Goal: Communication & Community: Answer question/provide support

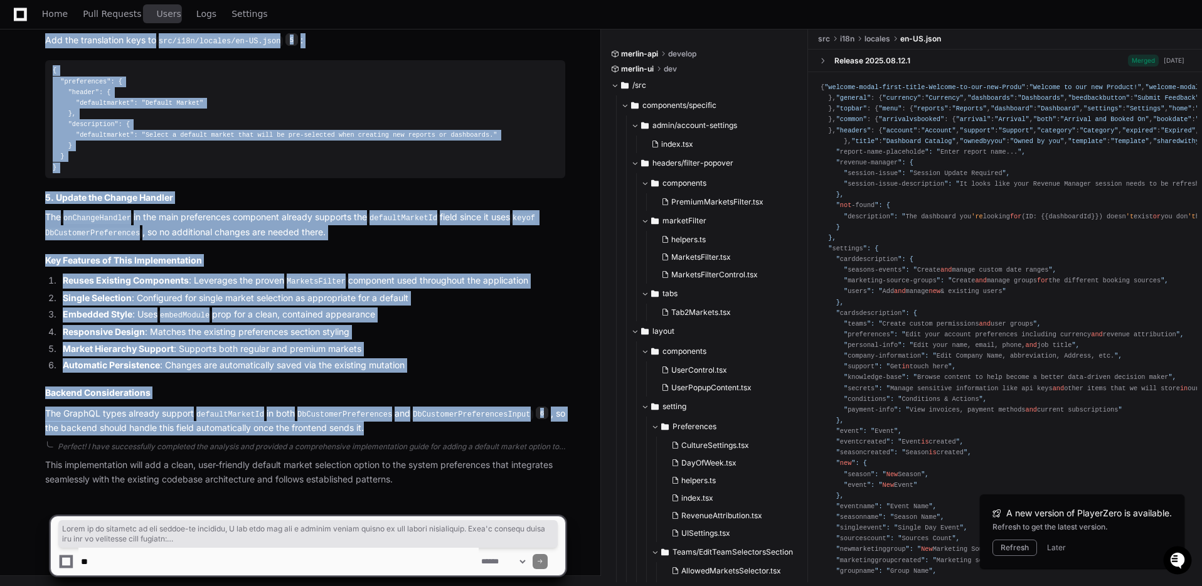
click at [157, 12] on span "Users" at bounding box center [169, 14] width 24 height 8
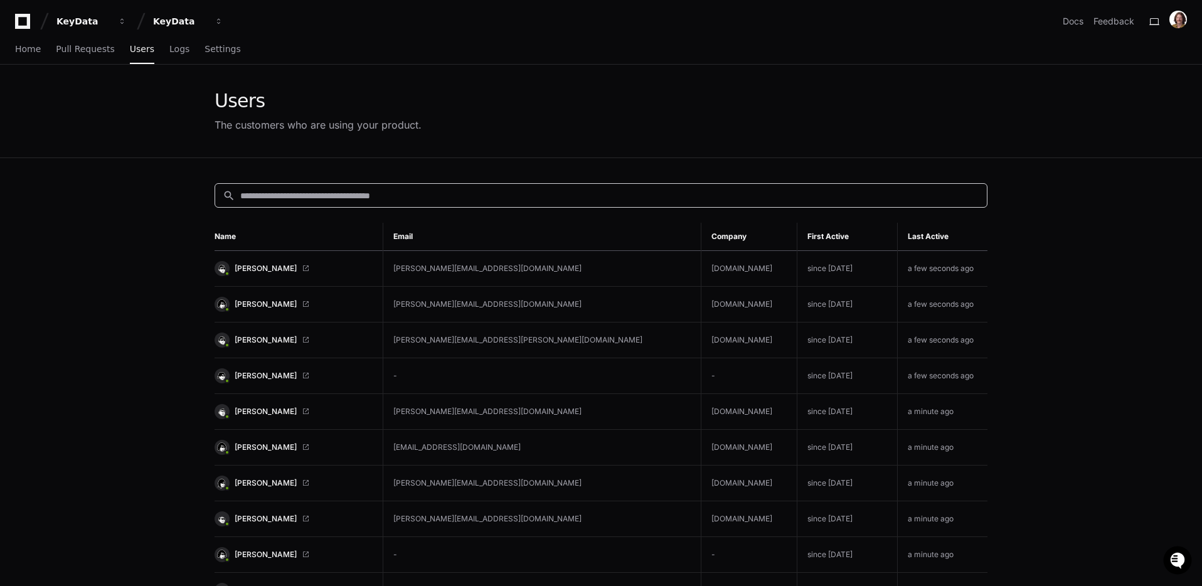
click at [412, 191] on input at bounding box center [609, 195] width 739 height 13
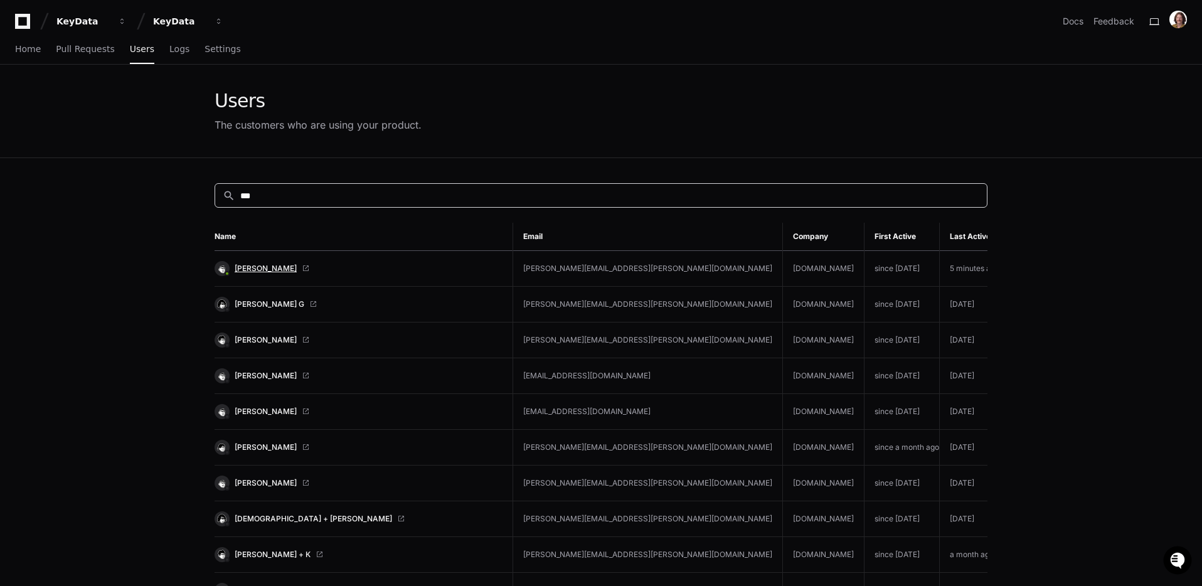
type input "***"
click at [247, 264] on span "[PERSON_NAME]" at bounding box center [266, 268] width 62 height 10
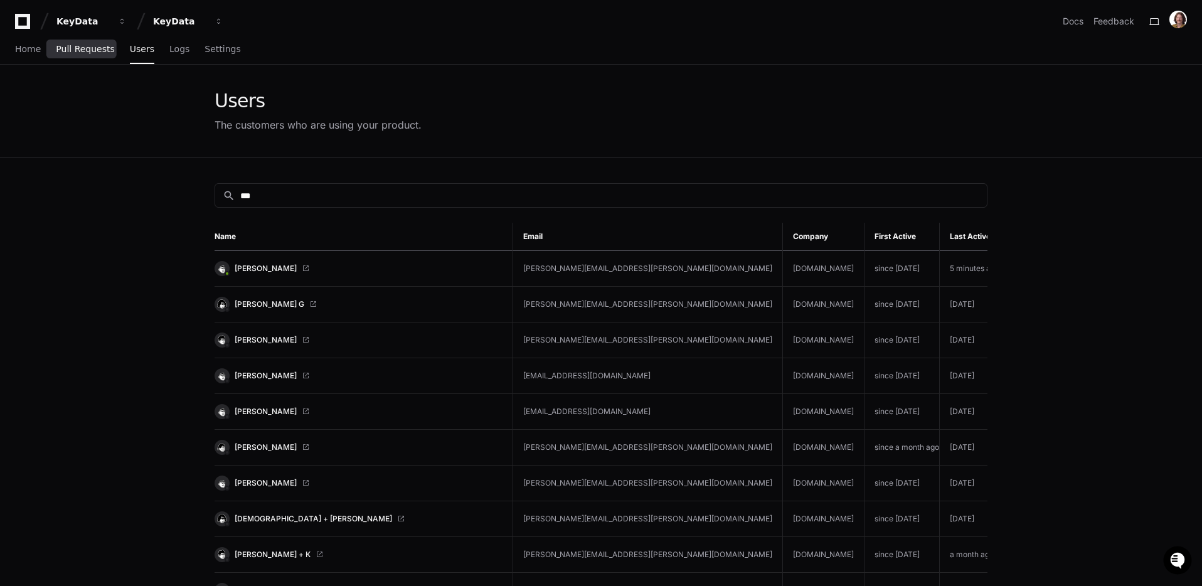
click at [87, 51] on span "Pull Requests" at bounding box center [85, 49] width 58 height 8
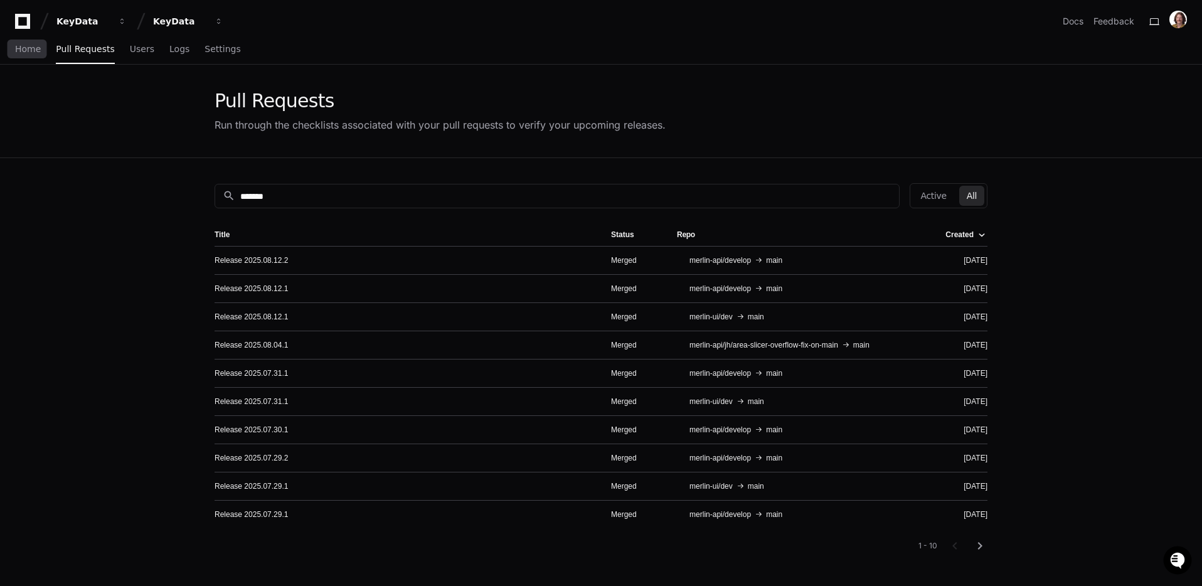
drag, startPoint x: 32, startPoint y: 48, endPoint x: 116, endPoint y: 64, distance: 85.6
click at [32, 48] on span "Home" at bounding box center [28, 49] width 26 height 8
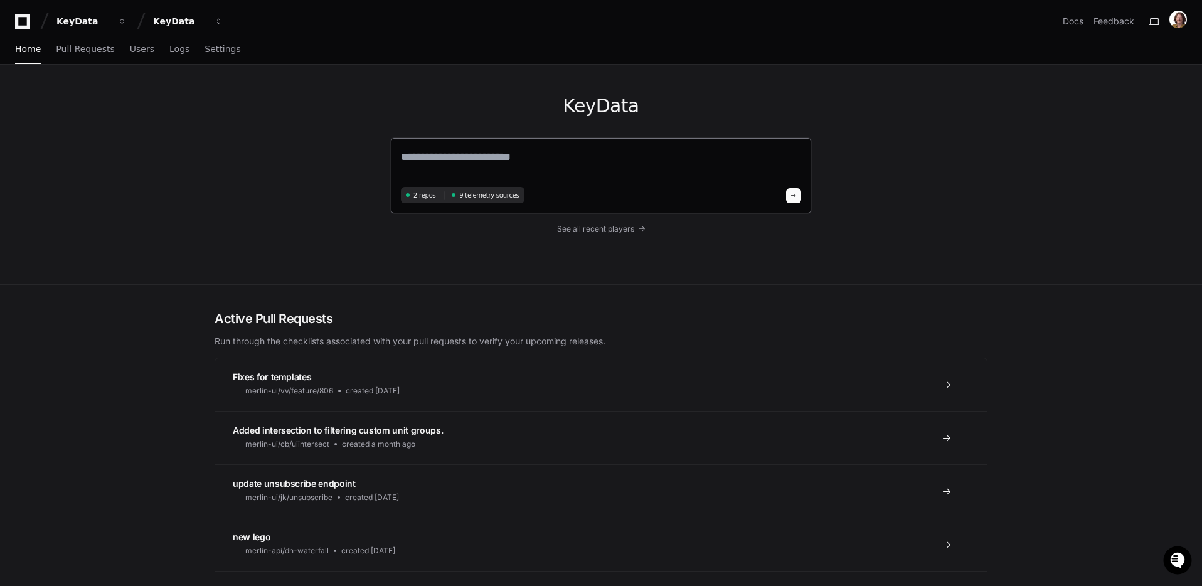
click at [503, 159] on textarea at bounding box center [601, 165] width 400 height 35
type textarea "*"
paste textarea "**********"
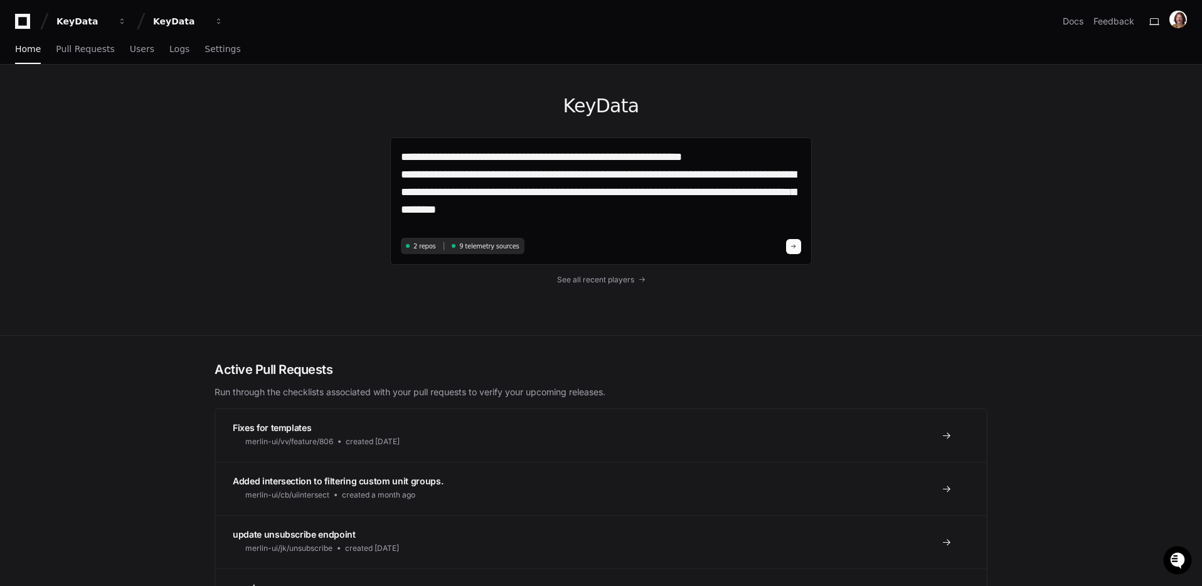
type textarea "**********"
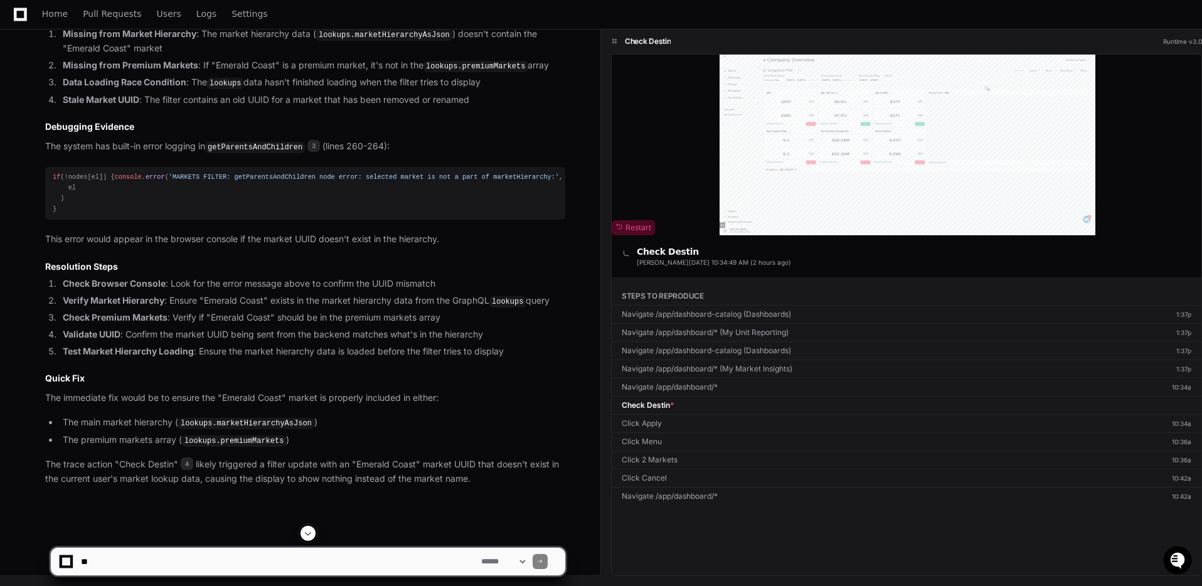
scroll to position [1420, 0]
click at [321, 558] on textarea at bounding box center [278, 562] width 400 height 28
click at [358, 572] on textarea at bounding box center [278, 562] width 400 height 28
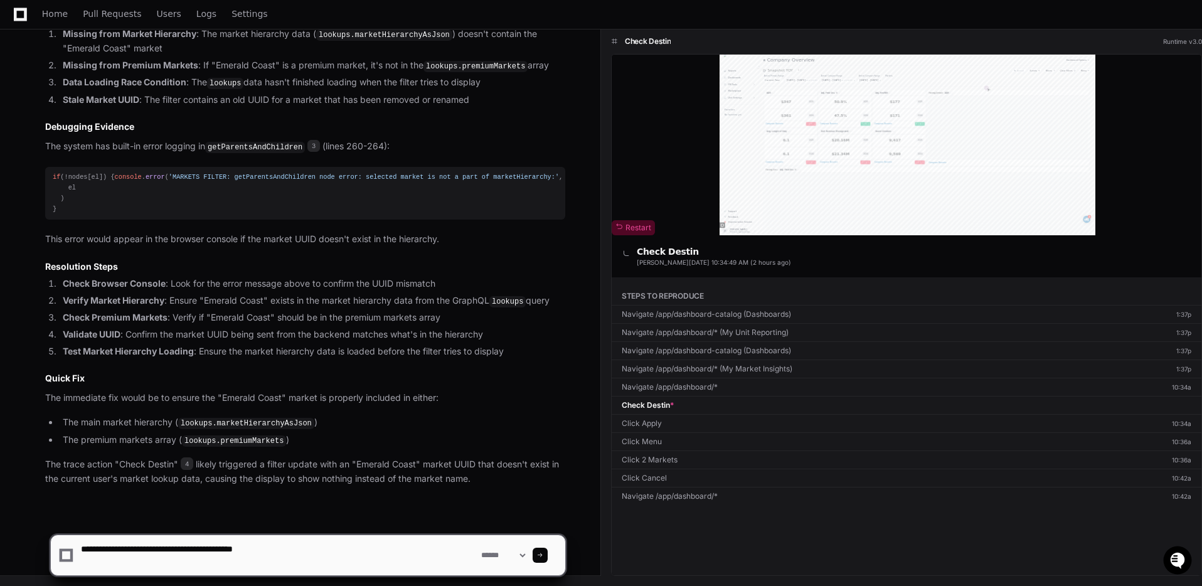
paste textarea "**********"
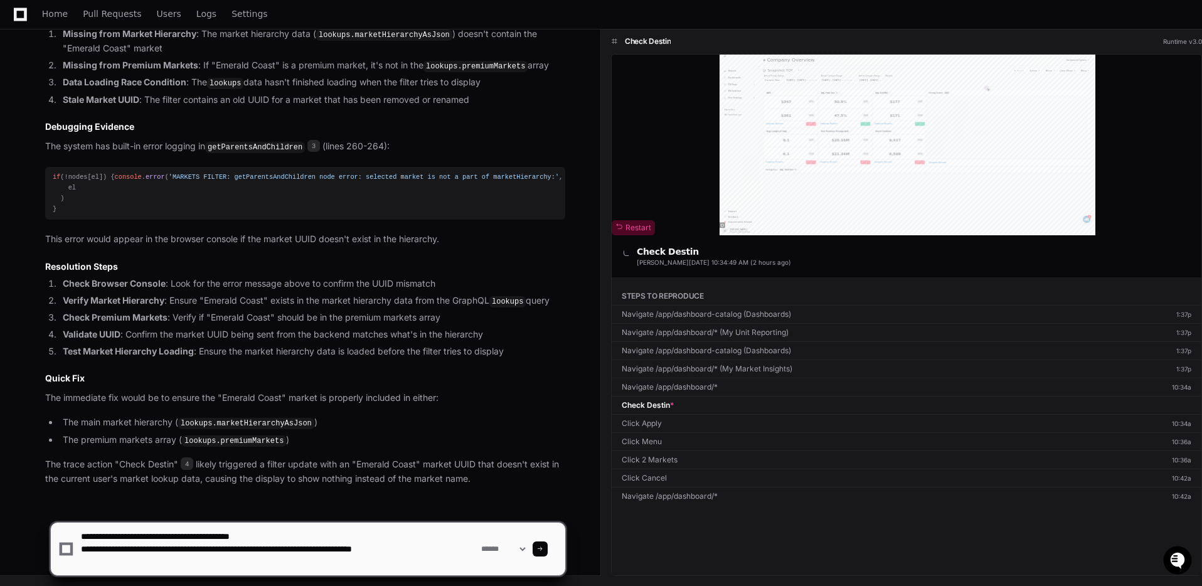
type textarea "**********"
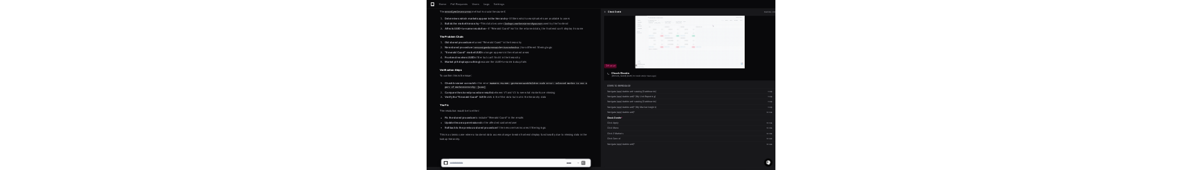
scroll to position [2690, 0]
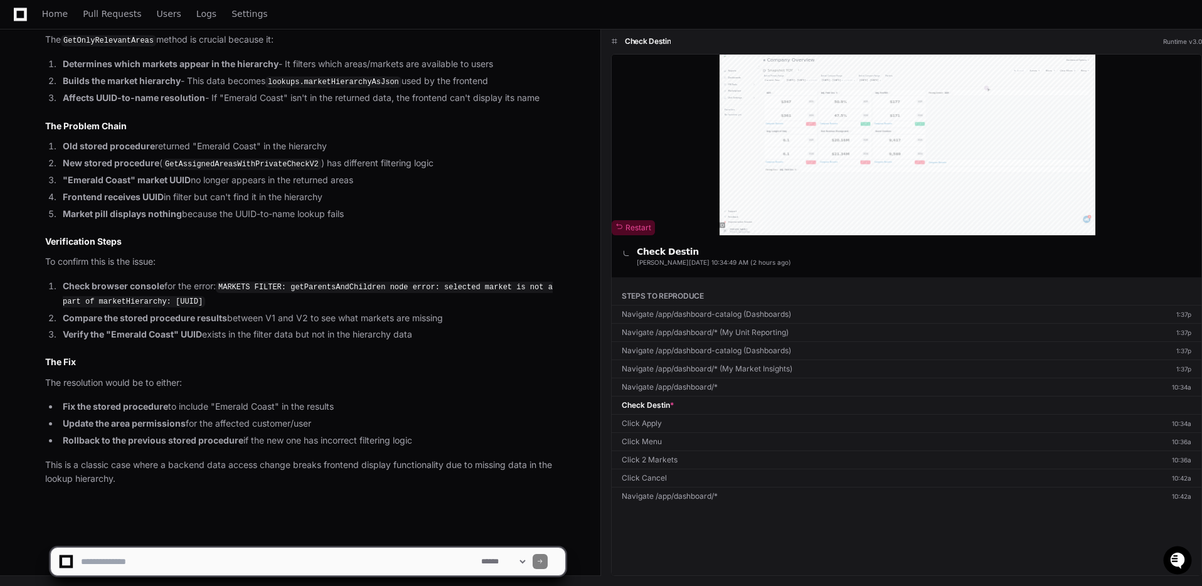
click at [261, 561] on textarea at bounding box center [278, 562] width 400 height 28
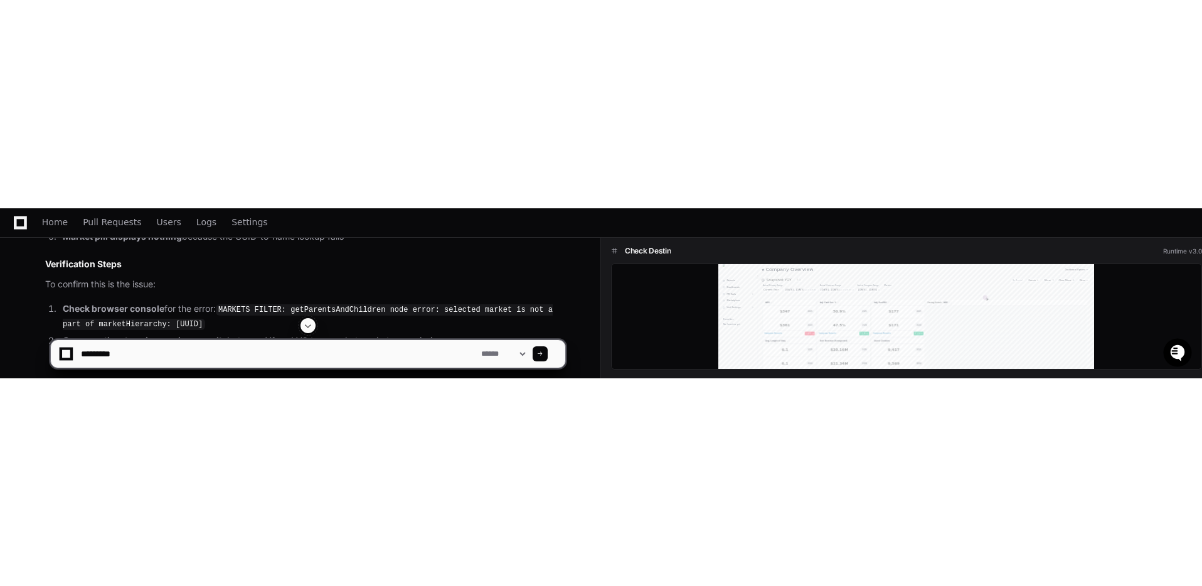
scroll to position [0, 0]
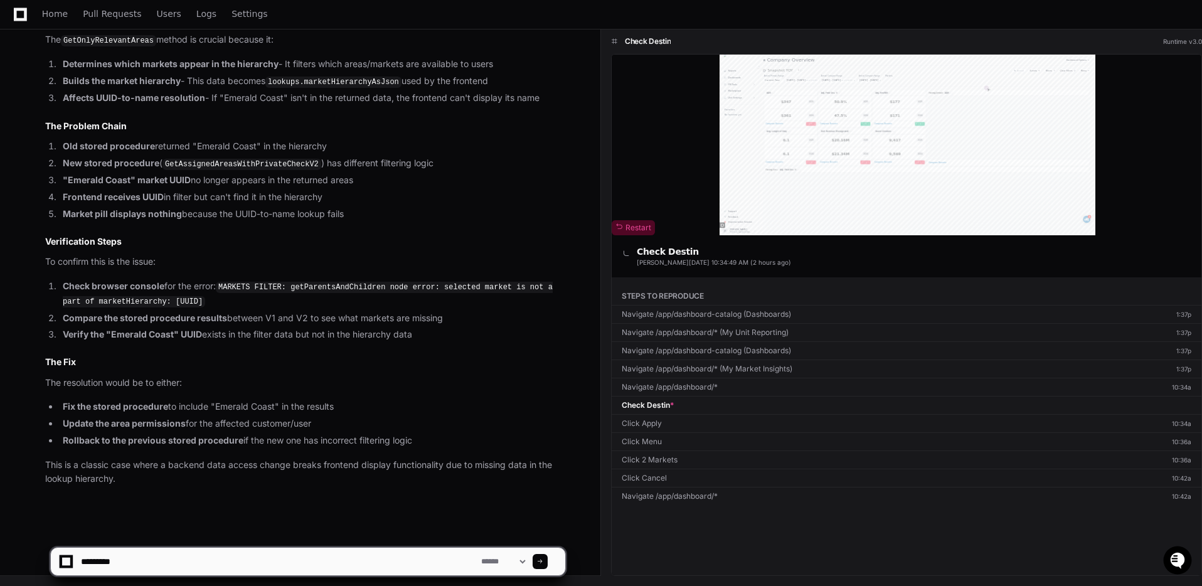
paste textarea "**********"
type textarea "**********"
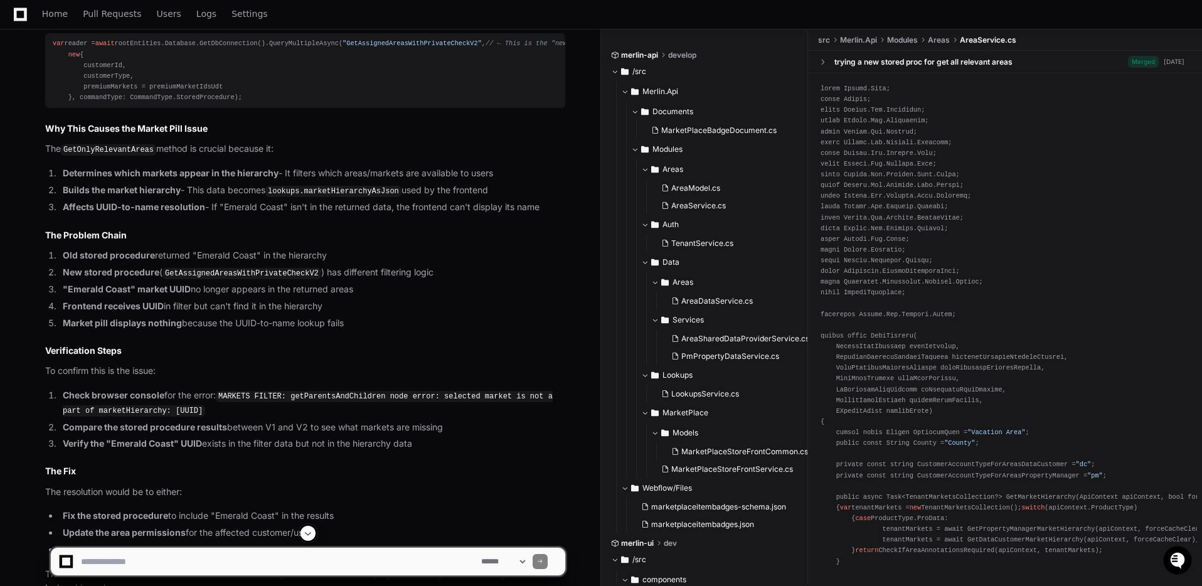
scroll to position [2398, 0]
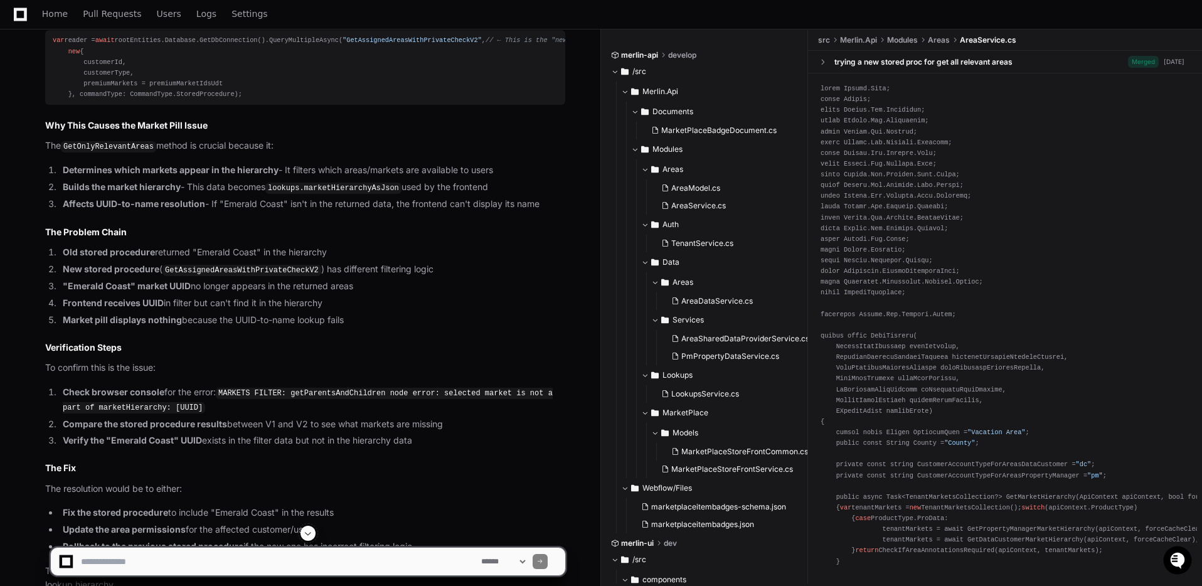
drag, startPoint x: 188, startPoint y: 173, endPoint x: 196, endPoint y: 174, distance: 8.3
click at [188, 16] on span "5" at bounding box center [181, 9] width 13 height 13
click at [185, 16] on span "5" at bounding box center [181, 9] width 13 height 13
click at [149, 17] on code "AreaService.cs" at bounding box center [138, 11] width 68 height 11
click at [188, 16] on span "5" at bounding box center [181, 9] width 13 height 13
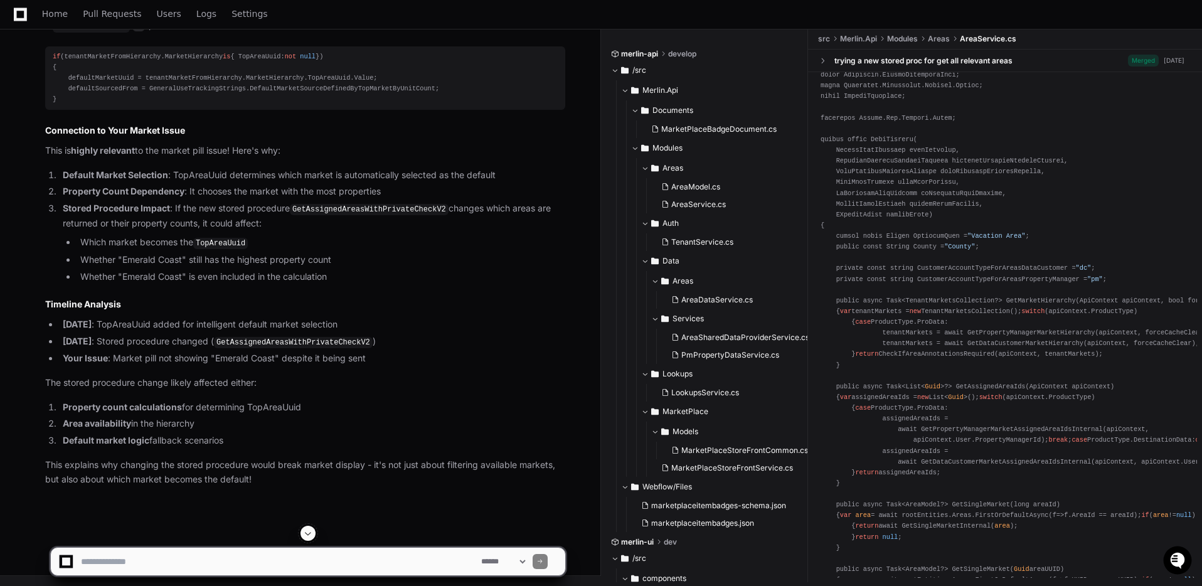
scroll to position [3896, 0]
click at [297, 565] on textarea at bounding box center [278, 562] width 400 height 28
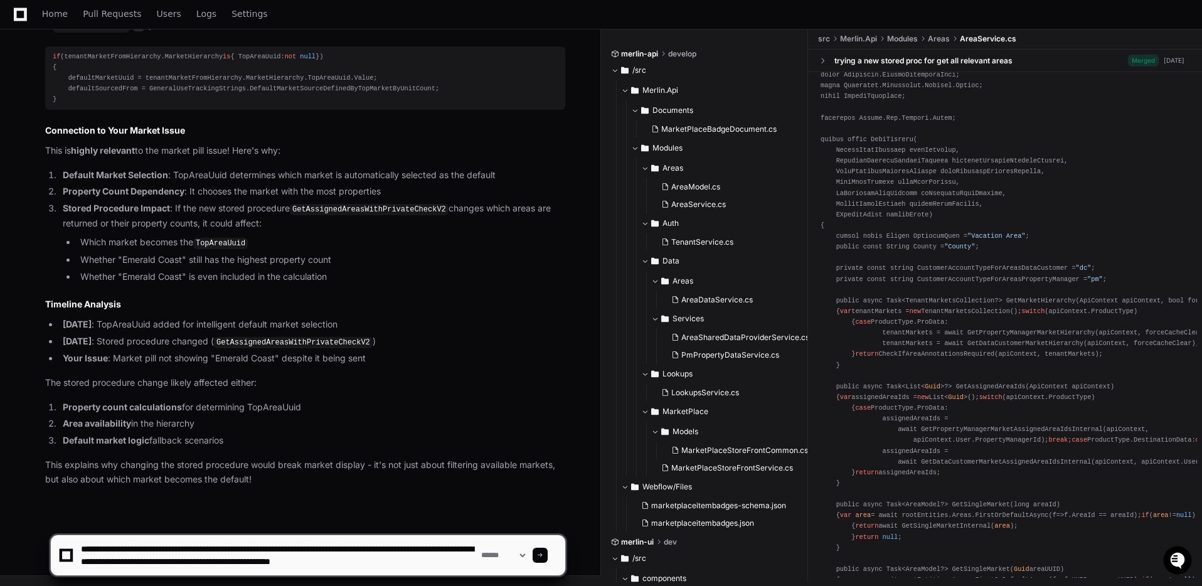
scroll to position [4, 0]
type textarea "**********"
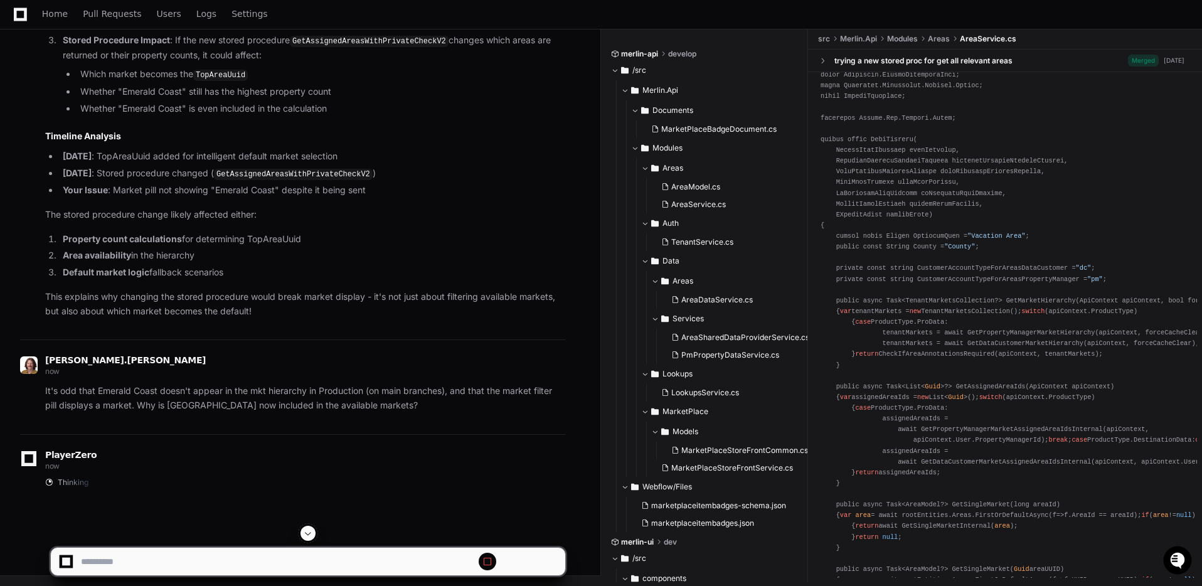
scroll to position [3903, 0]
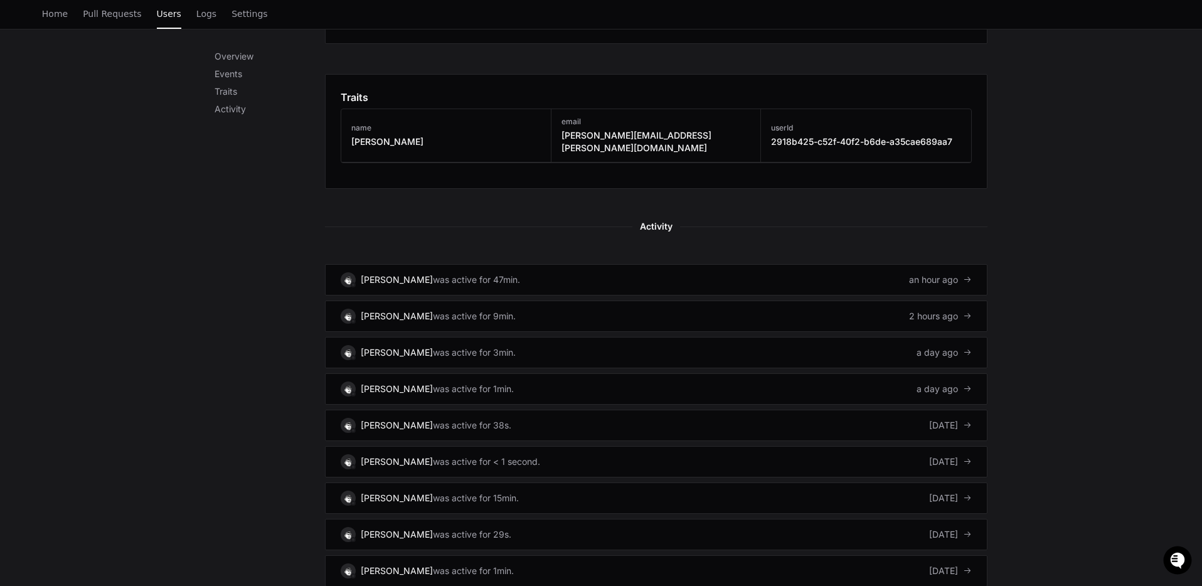
scroll to position [654, 0]
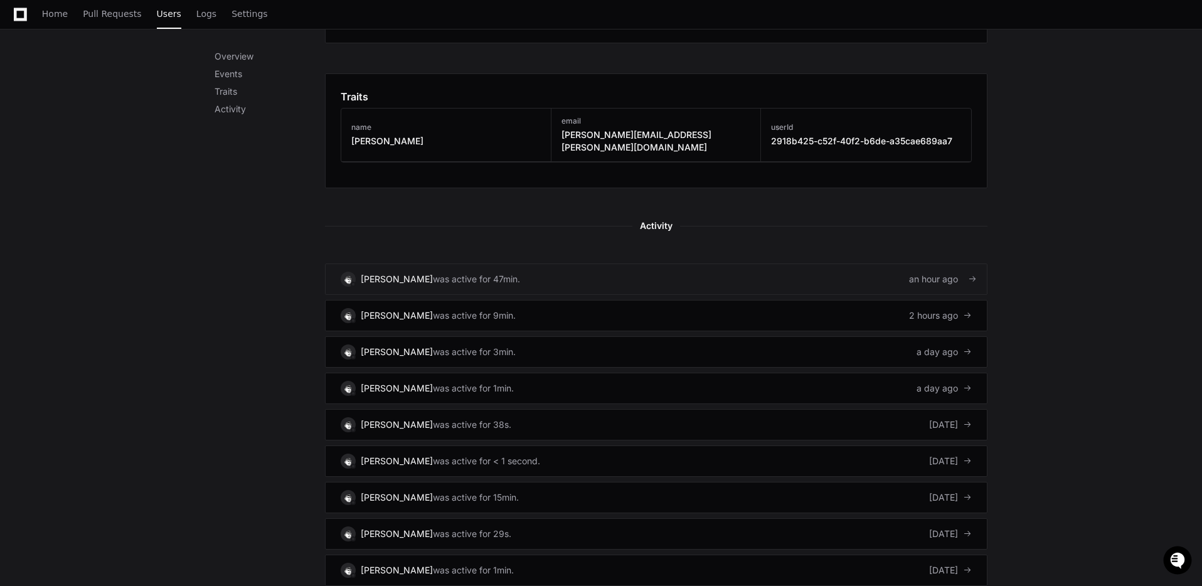
click at [433, 273] on div "was active for 47min." at bounding box center [476, 279] width 87 height 13
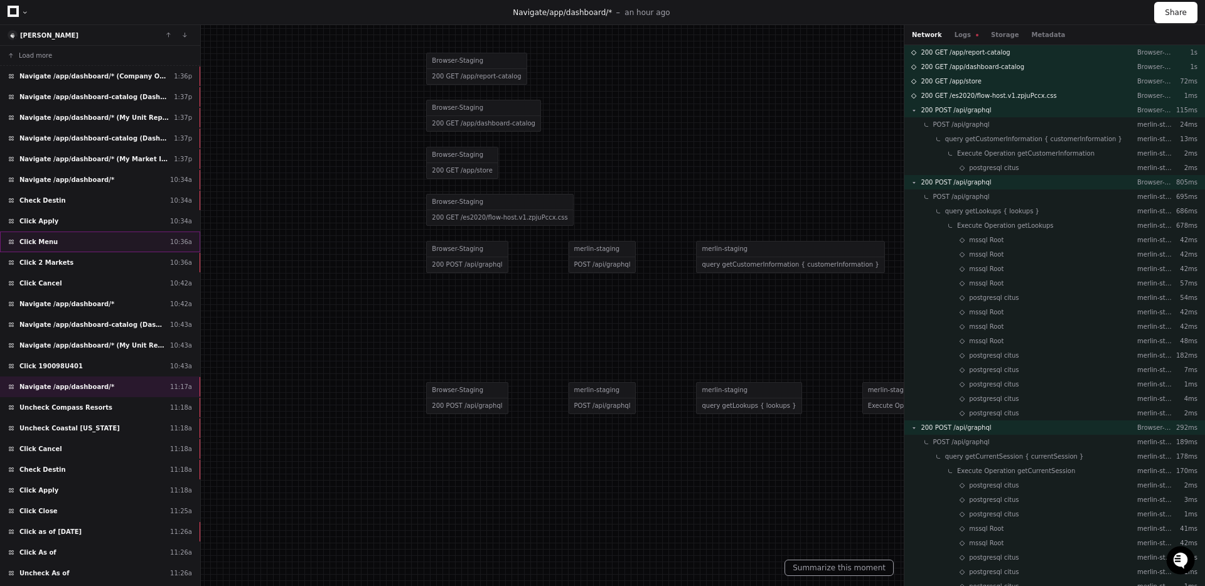
click at [100, 239] on div "Click Menu 10:36a" at bounding box center [100, 241] width 200 height 21
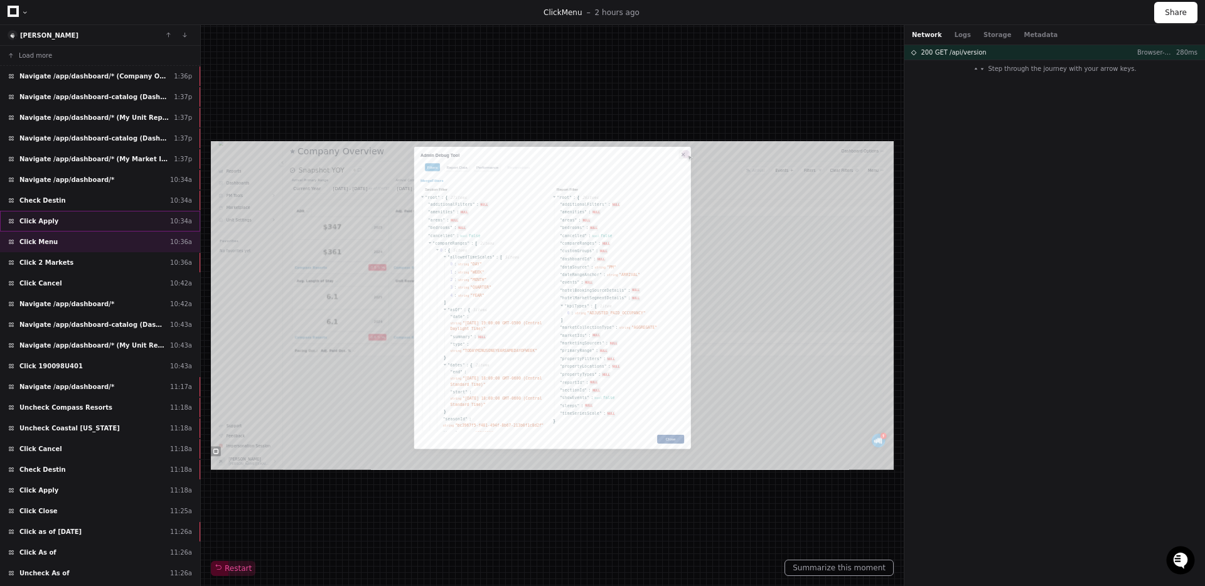
click at [88, 220] on div "Click Apply 10:34a" at bounding box center [100, 221] width 200 height 21
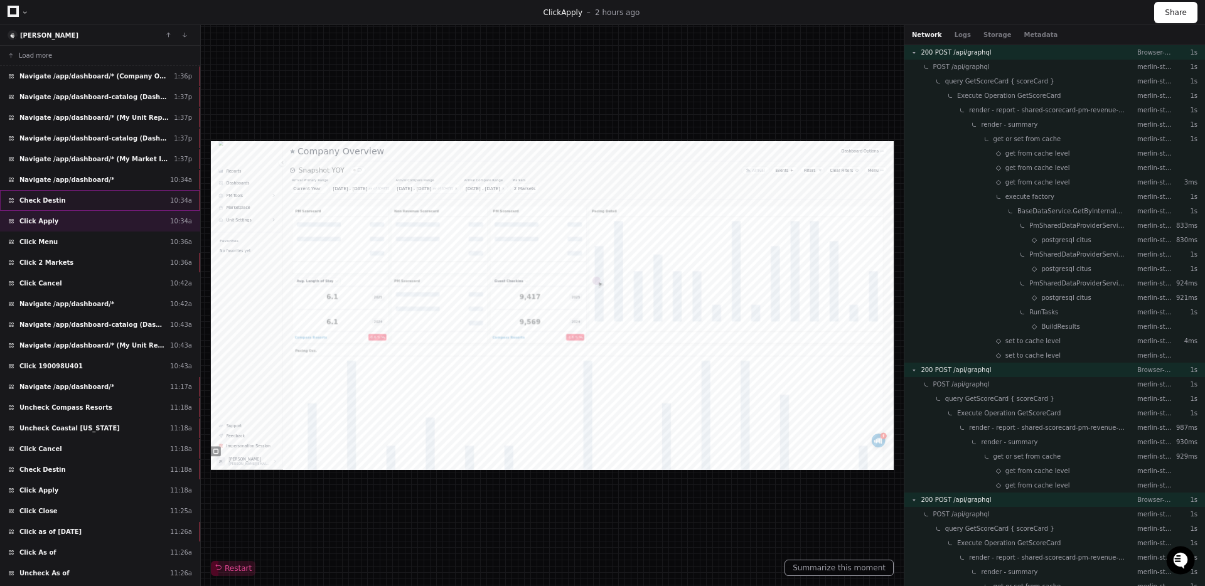
click at [92, 201] on div "Check Destin 10:34a" at bounding box center [100, 200] width 200 height 21
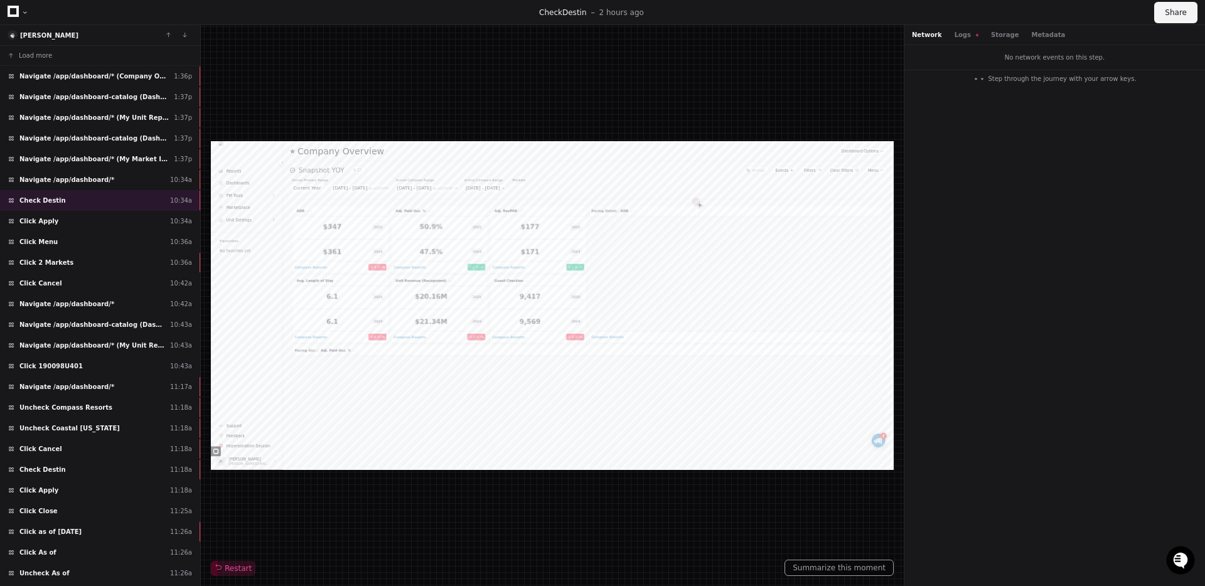
click at [1169, 17] on button "Share" at bounding box center [1175, 12] width 43 height 21
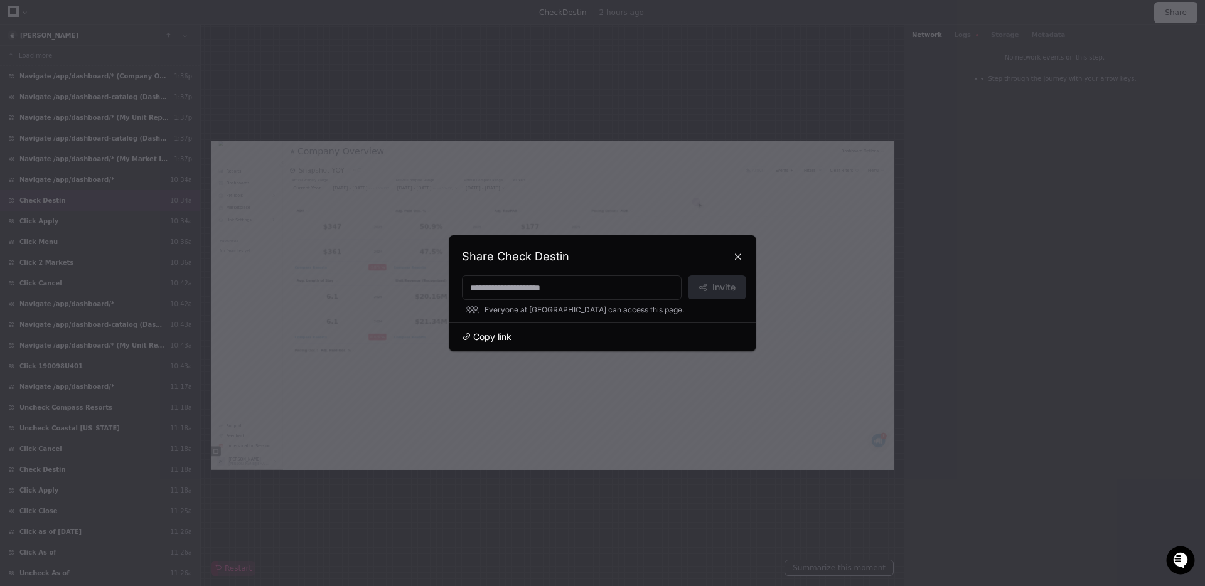
drag, startPoint x: 486, startPoint y: 337, endPoint x: 501, endPoint y: 335, distance: 15.8
click at [486, 337] on span "Copy link" at bounding box center [492, 337] width 38 height 13
drag, startPoint x: 740, startPoint y: 255, endPoint x: 804, endPoint y: 137, distance: 133.9
click at [742, 255] on button at bounding box center [738, 257] width 20 height 20
